Goal: Task Accomplishment & Management: Manage account settings

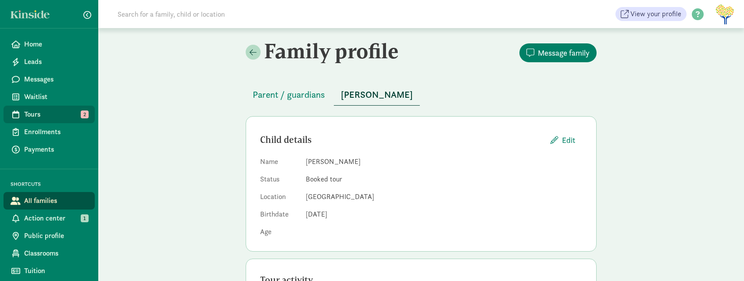
click at [39, 111] on span "Tours" at bounding box center [56, 114] width 64 height 11
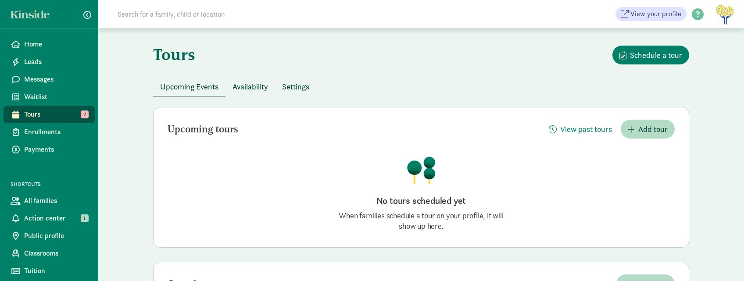
click at [250, 85] on span "Availability" at bounding box center [251, 87] width 36 height 12
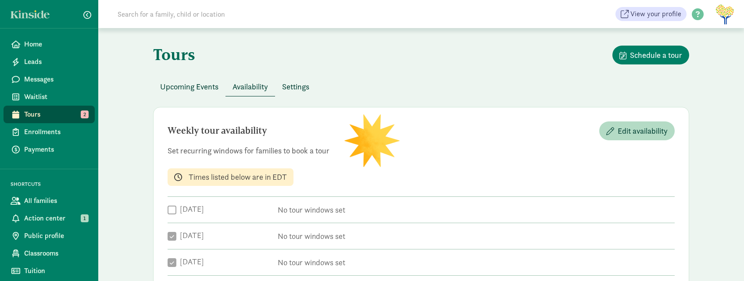
checkbox input "true"
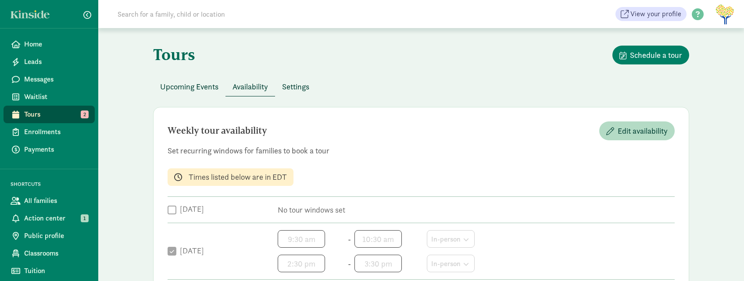
scroll to position [132, 0]
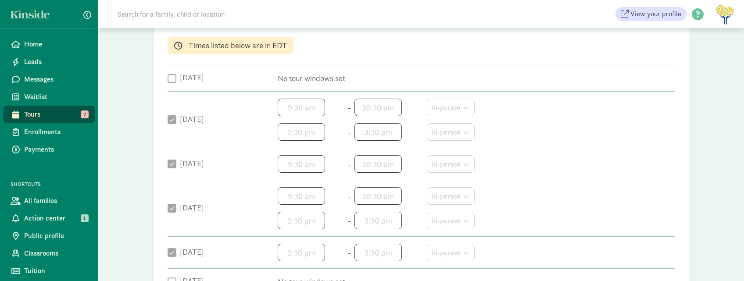
click at [415, 111] on span "10:30 am h 12 1 2 3 4 5 6 7 8 9 10 11 mm 00 05 10 15 20 25 30 35 40 45 50 55 a …" at bounding box center [388, 108] width 67 height 18
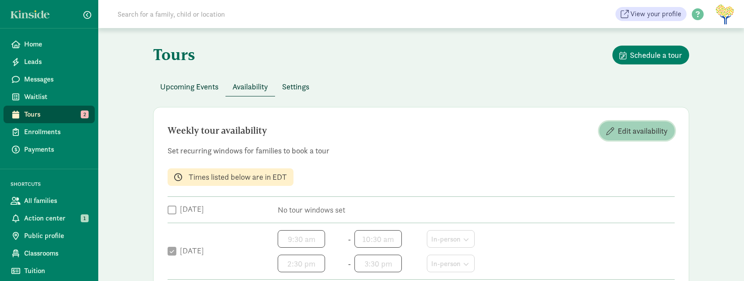
click at [631, 131] on span "Edit availability" at bounding box center [643, 131] width 50 height 12
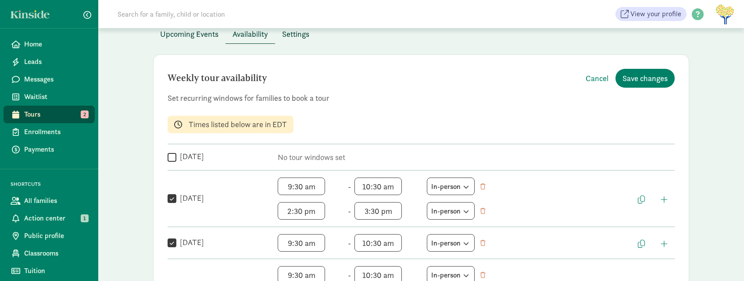
scroll to position [132, 0]
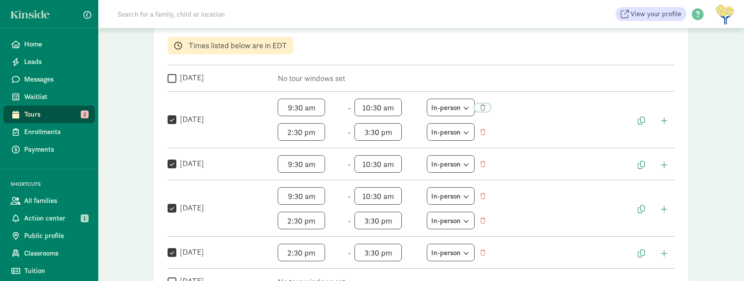
click at [483, 107] on span "button" at bounding box center [483, 108] width 5 height 6
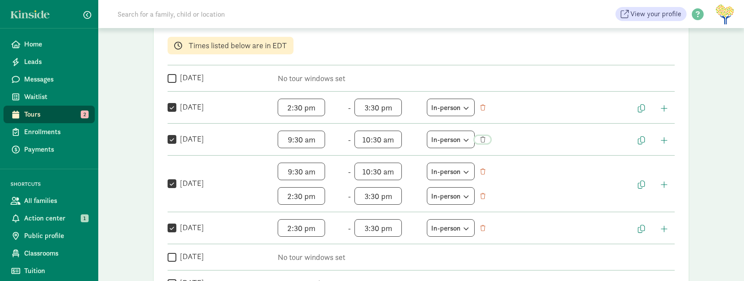
click at [482, 140] on span "button" at bounding box center [483, 140] width 5 height 6
checkbox input "false"
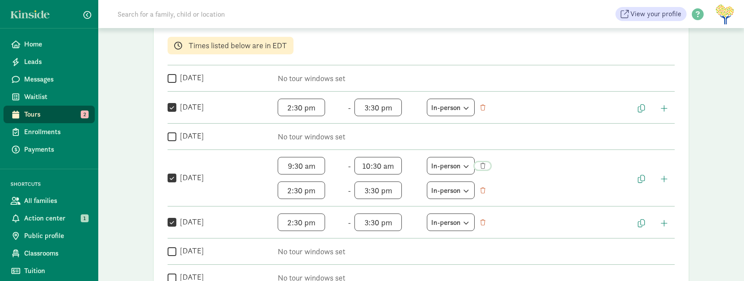
click at [484, 165] on span "button" at bounding box center [483, 166] width 5 height 6
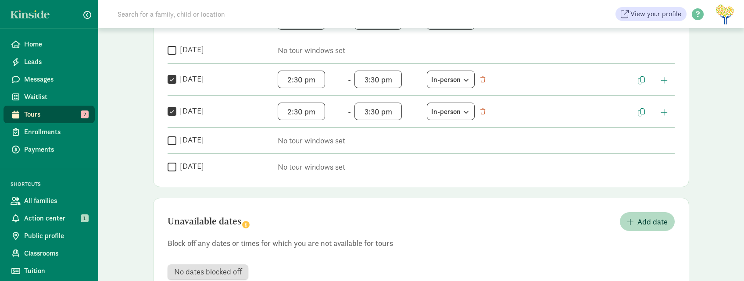
scroll to position [248, 0]
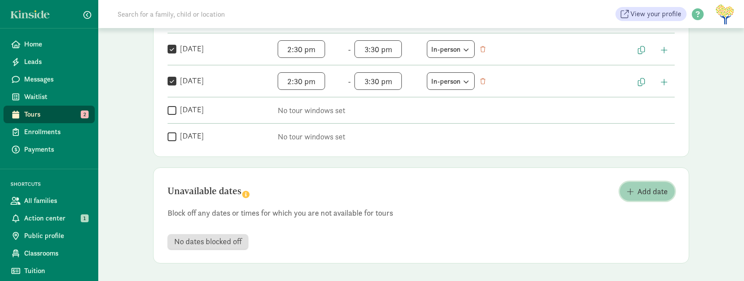
click at [656, 194] on span "Add date" at bounding box center [653, 192] width 30 height 12
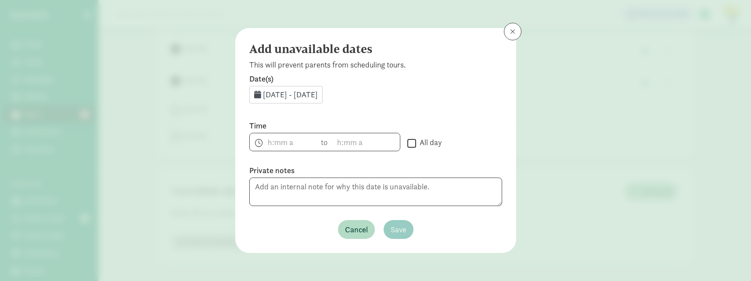
click at [318, 96] on span "[DATE] - [DATE]" at bounding box center [290, 95] width 55 height 10
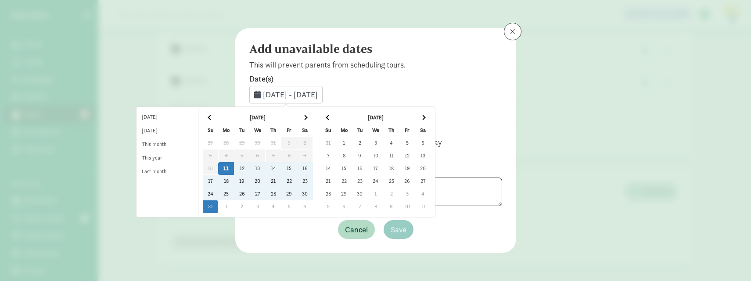
click at [352, 142] on td "1" at bounding box center [344, 143] width 16 height 13
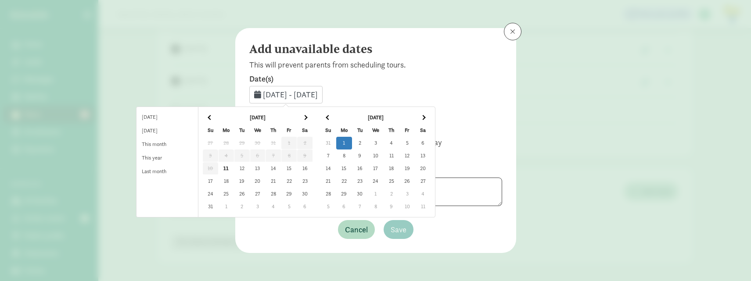
click at [352, 143] on td "1" at bounding box center [344, 143] width 16 height 13
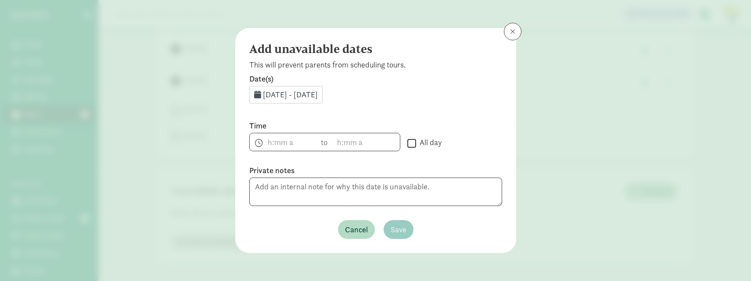
click at [408, 143] on input "All day" at bounding box center [411, 143] width 9 height 12
checkbox input "true"
click at [394, 231] on span "Save" at bounding box center [399, 230] width 16 height 12
